Goal: Information Seeking & Learning: Check status

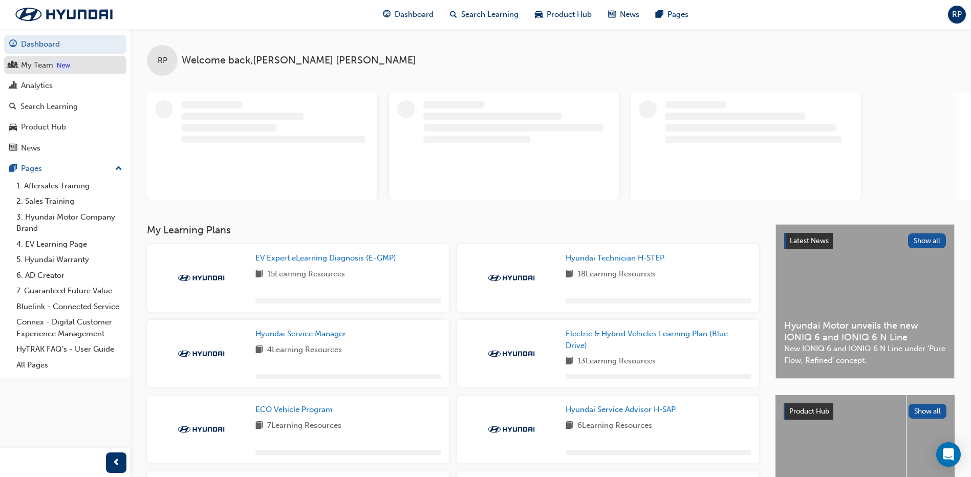
click at [42, 66] on div "My Team" at bounding box center [37, 65] width 32 height 12
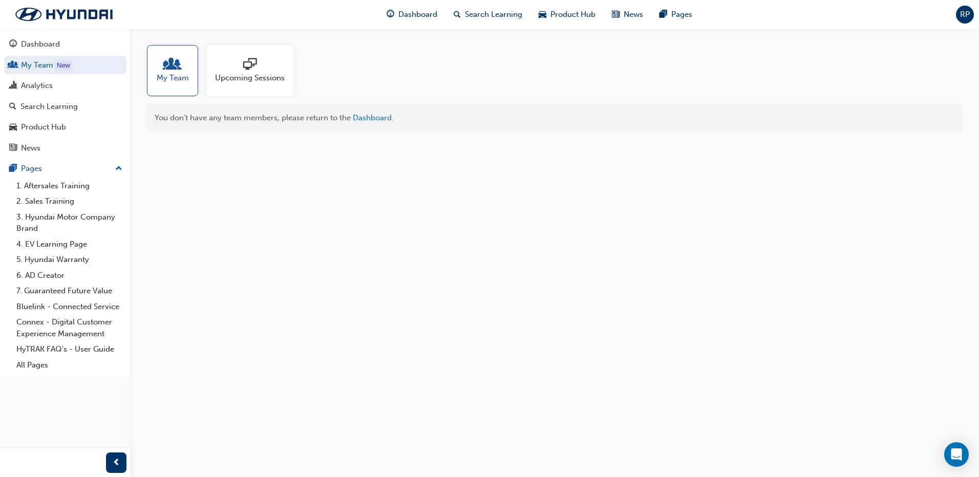
click at [251, 91] on div "Upcoming Sessions" at bounding box center [249, 70] width 87 height 51
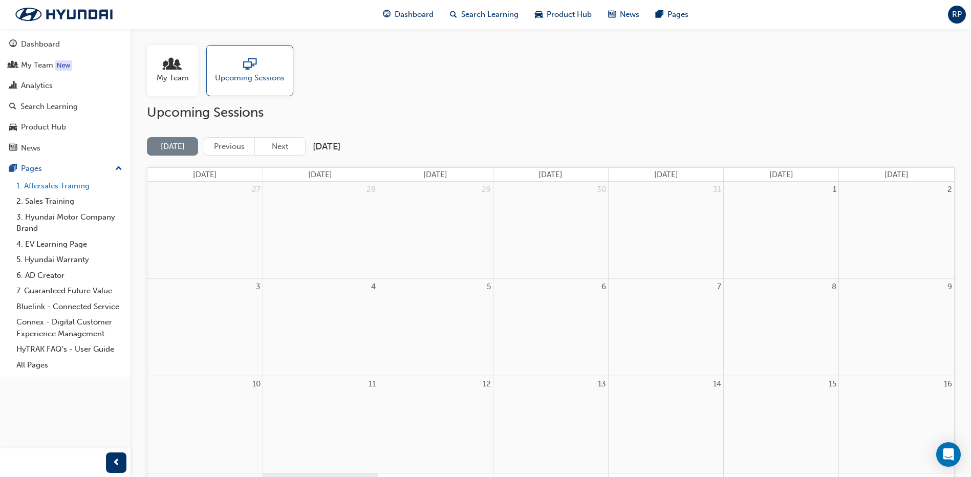
click at [84, 184] on link "1. Aftersales Training" at bounding box center [69, 186] width 114 height 16
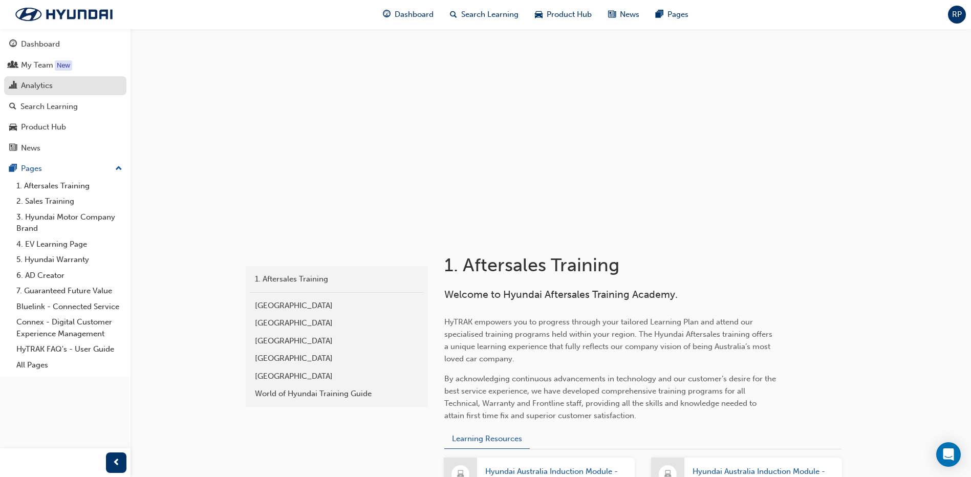
click at [36, 80] on div "Analytics" at bounding box center [37, 86] width 32 height 12
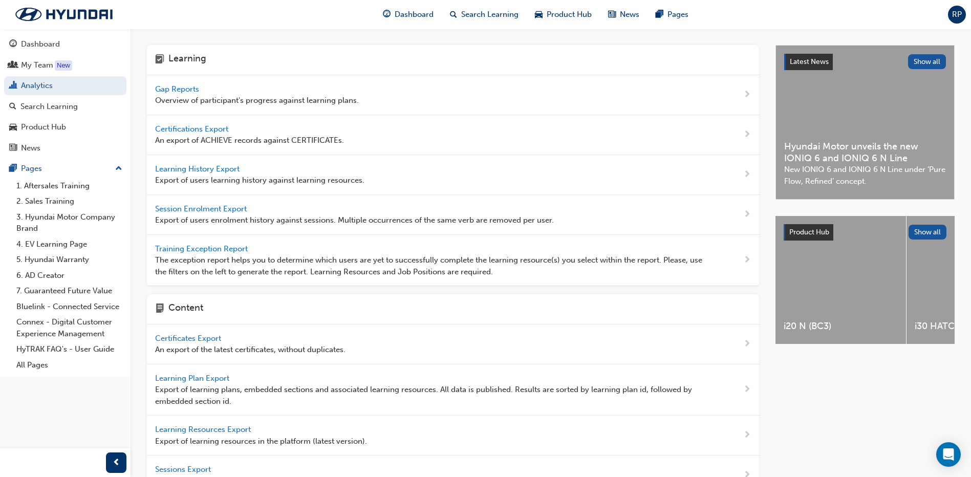
click at [179, 88] on span "Gap Reports" at bounding box center [178, 88] width 46 height 9
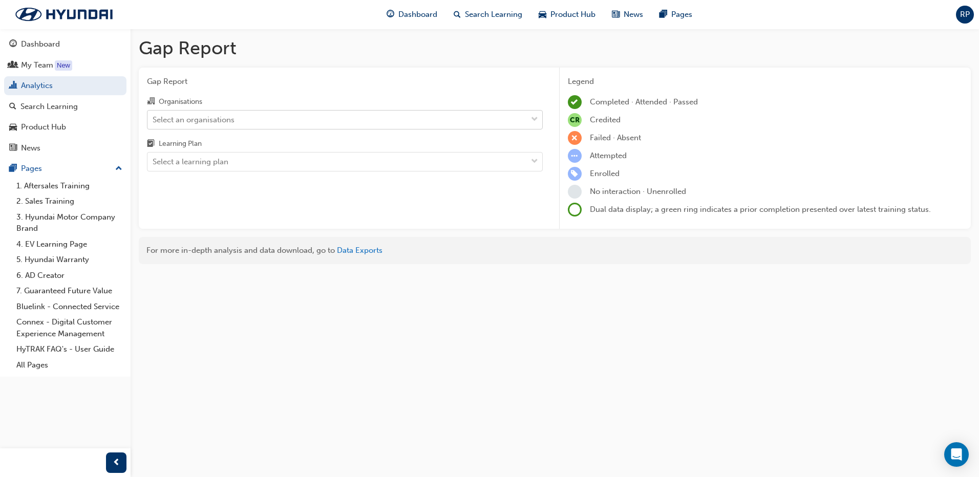
click at [292, 125] on div "Select an organisations" at bounding box center [336, 120] width 379 height 18
click at [154, 123] on input "Organisations Select an organisations" at bounding box center [153, 119] width 1 height 9
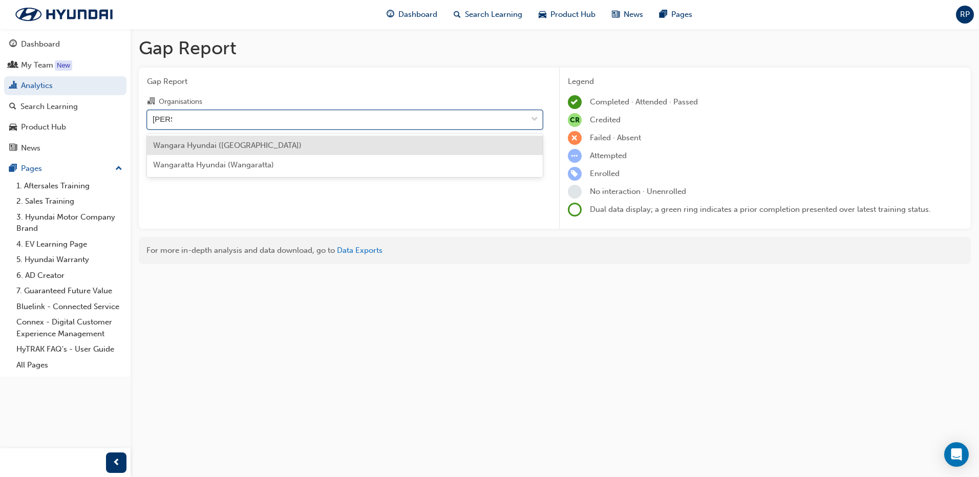
type input "wanga"
click at [284, 146] on div "Wangara Hyundai ([GEOGRAPHIC_DATA])" at bounding box center [345, 146] width 396 height 20
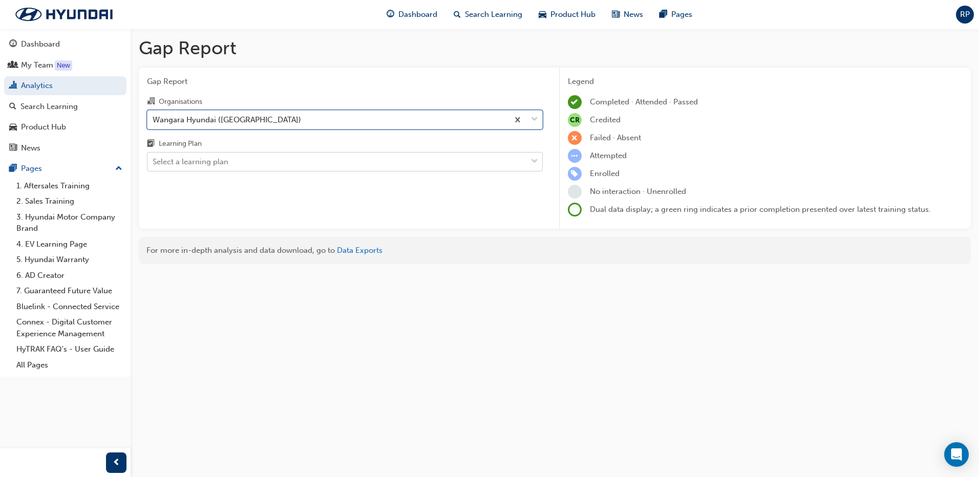
click at [288, 159] on div "Select a learning plan" at bounding box center [336, 162] width 379 height 18
click at [154, 159] on input "Learning Plan Select a learning plan" at bounding box center [153, 161] width 1 height 9
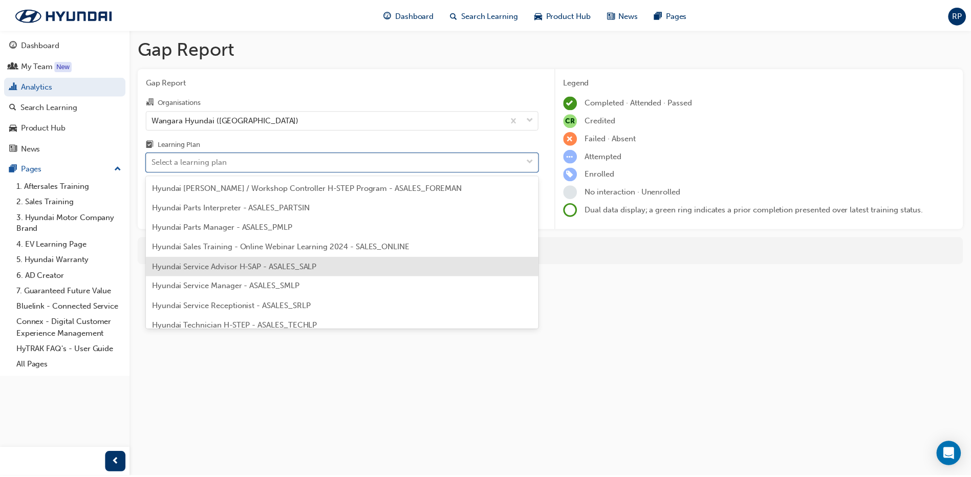
scroll to position [307, 0]
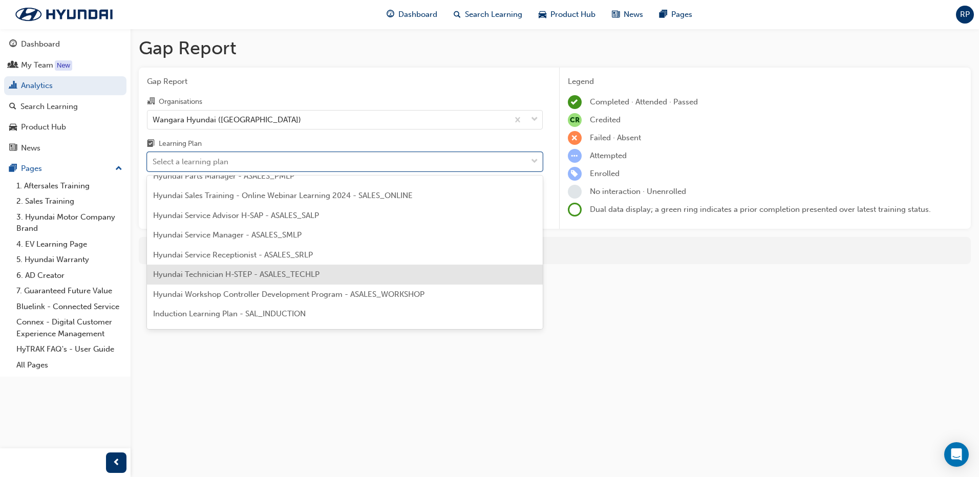
click at [260, 272] on span "Hyundai Technician H-STEP - ASALES_TECHLP" at bounding box center [236, 274] width 166 height 9
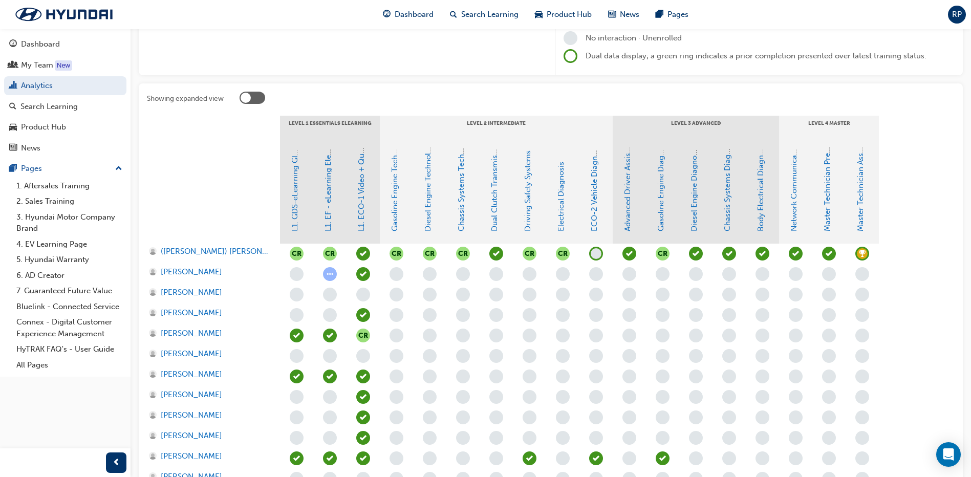
scroll to position [205, 0]
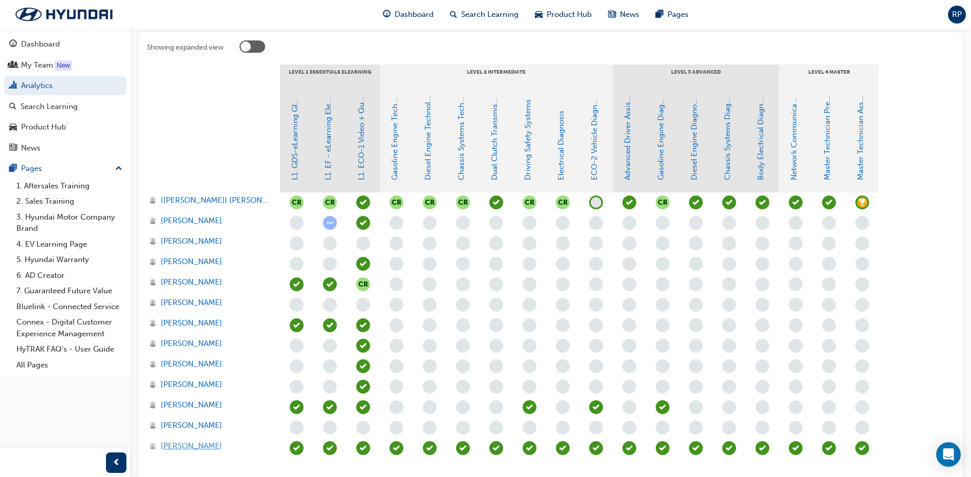
click at [194, 446] on span "[PERSON_NAME]" at bounding box center [191, 446] width 61 height 12
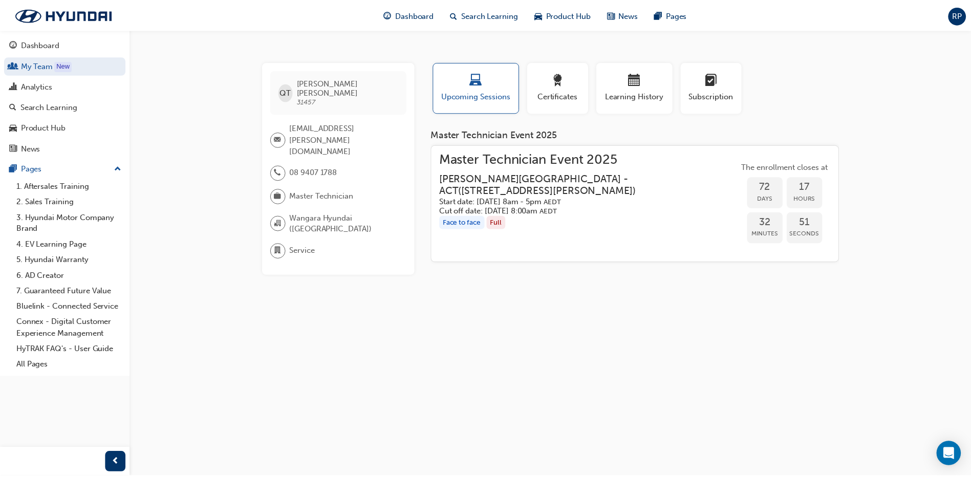
scroll to position [205, 0]
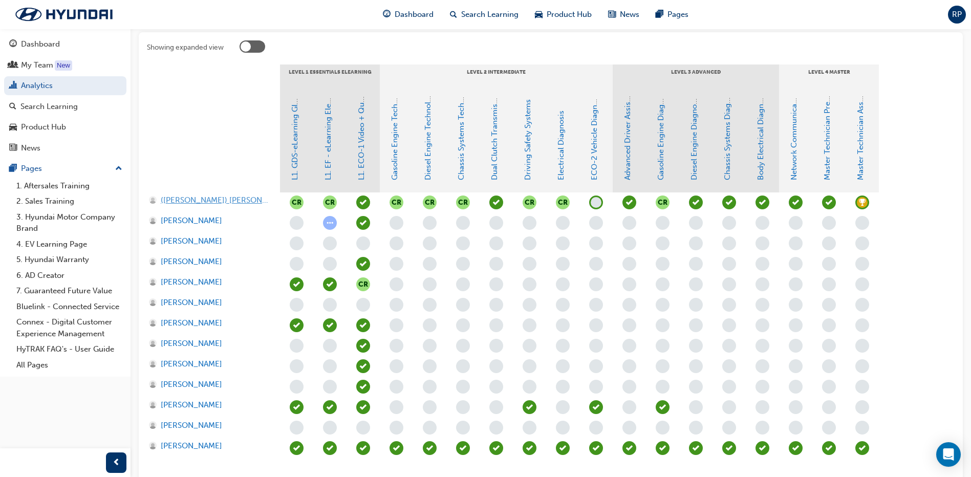
click at [213, 203] on span "([PERSON_NAME]) [PERSON_NAME]" at bounding box center [216, 201] width 110 height 12
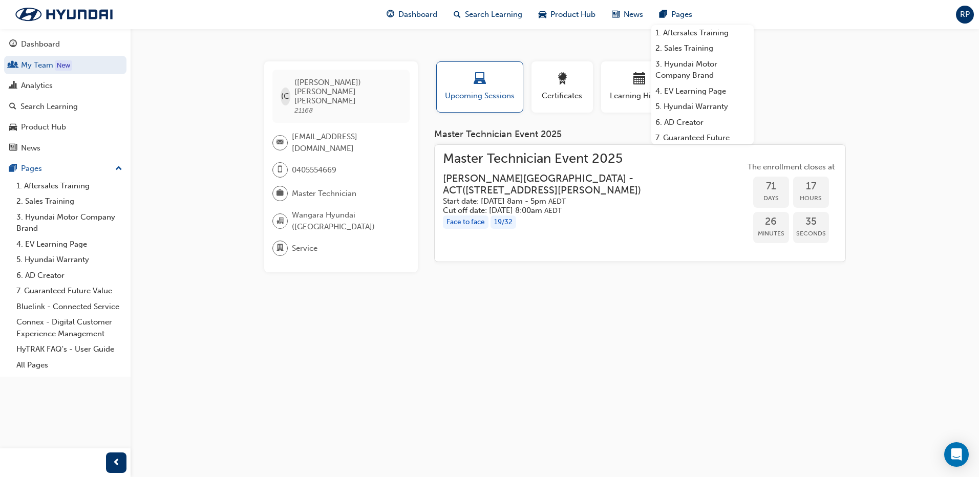
click at [551, 368] on div "(C ([PERSON_NAME]) [PERSON_NAME] 21168 [EMAIL_ADDRESS][DOMAIN_NAME] 0405554669 …" at bounding box center [489, 238] width 979 height 477
click at [838, 120] on div "Profile Upcoming Sessions Certificates Learning History Subscription" at bounding box center [640, 90] width 432 height 59
